Goal: Transaction & Acquisition: Obtain resource

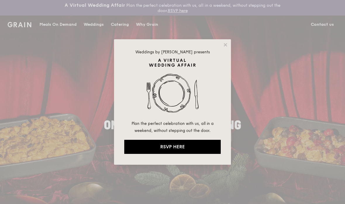
click at [226, 45] on icon at bounding box center [225, 44] width 3 height 3
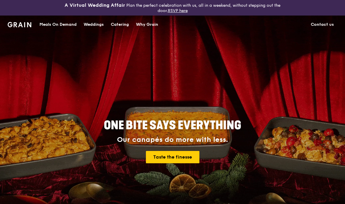
click at [122, 23] on div "Catering" at bounding box center [120, 25] width 18 height 18
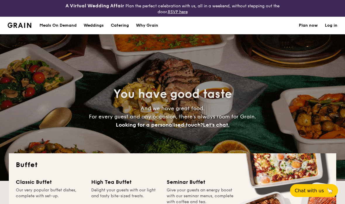
select select
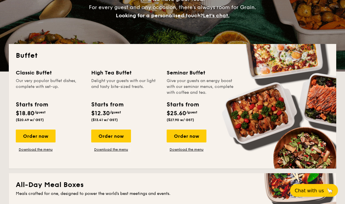
scroll to position [109, 0]
click at [47, 149] on link "Download the menu" at bounding box center [36, 149] width 40 height 5
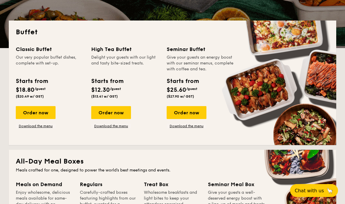
click at [121, 124] on link "Download the menu" at bounding box center [111, 125] width 40 height 5
click at [193, 127] on link "Download the menu" at bounding box center [187, 125] width 40 height 5
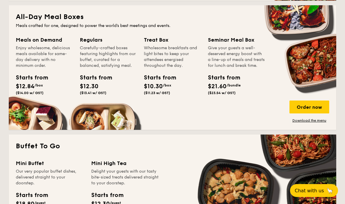
scroll to position [274, 0]
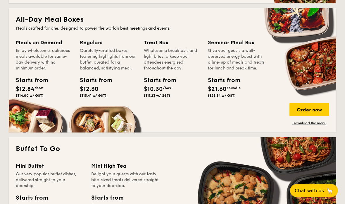
click at [296, 125] on link "Download the menu" at bounding box center [310, 123] width 40 height 5
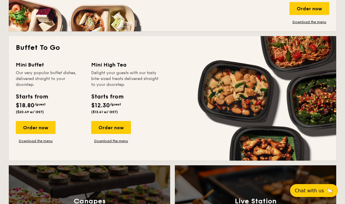
scroll to position [377, 0]
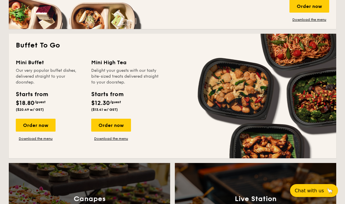
click at [42, 141] on link "Download the menu" at bounding box center [36, 138] width 40 height 5
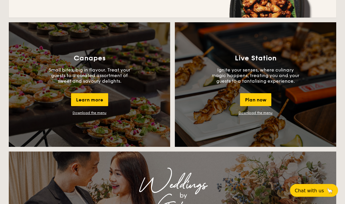
scroll to position [513, 0]
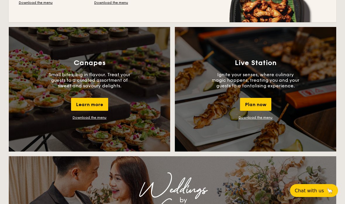
click at [265, 119] on link "Download the menu" at bounding box center [256, 117] width 34 height 4
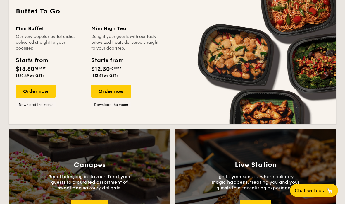
scroll to position [411, 0]
click at [121, 107] on link "Download the menu" at bounding box center [111, 104] width 40 height 5
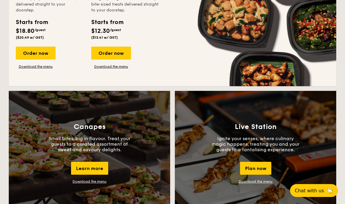
scroll to position [462, 0]
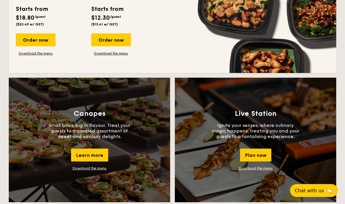
click at [95, 170] on link "Download the menu" at bounding box center [90, 168] width 34 height 4
